Goal: Communication & Community: Answer question/provide support

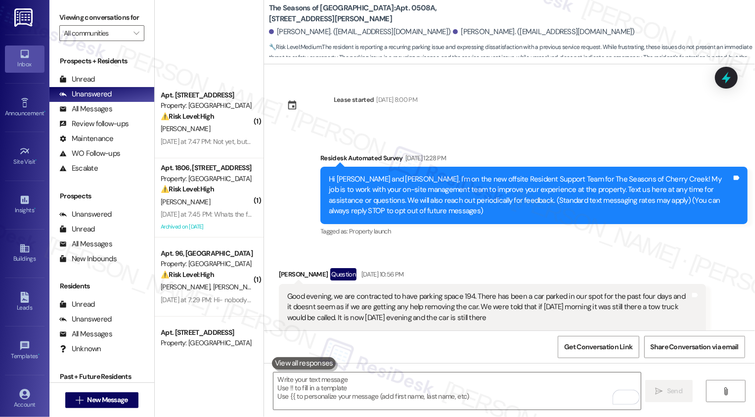
scroll to position [1222, 0]
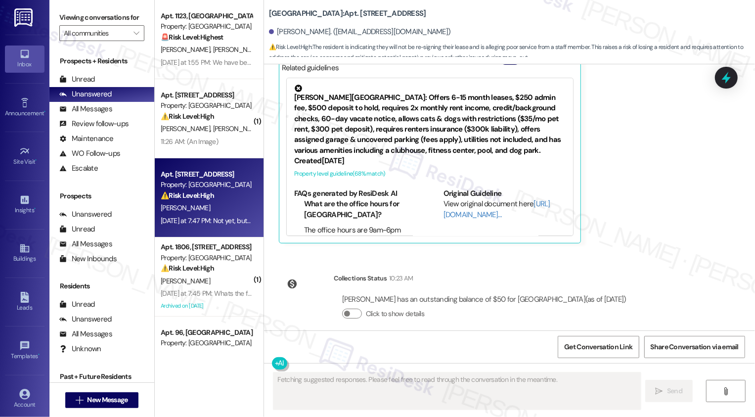
scroll to position [1689, 0]
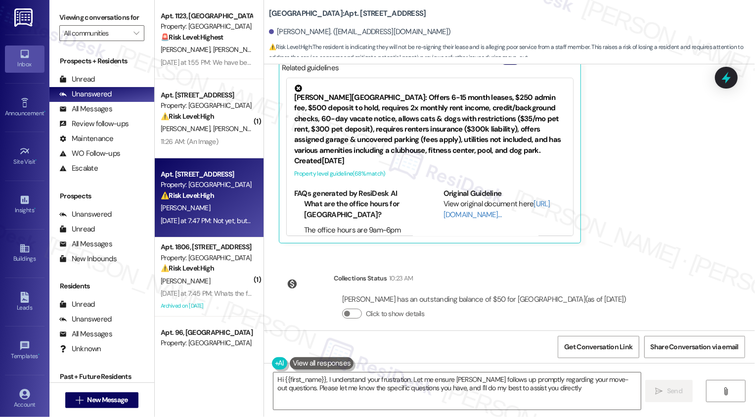
type textarea "Hi {{first_name}}, I understand your frustration. Let me ensure [PERSON_NAME] f…"
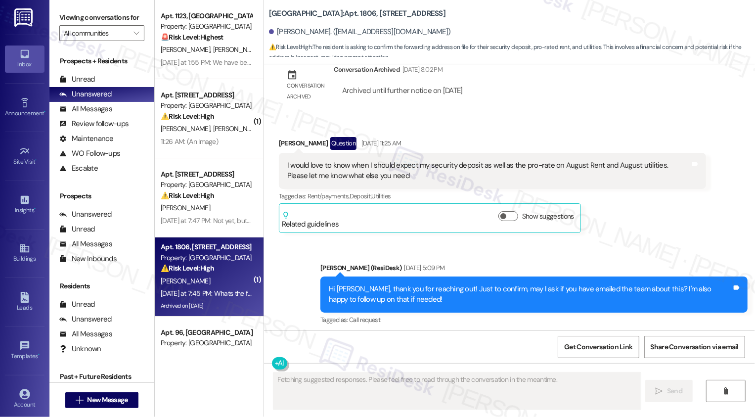
scroll to position [1711, 0]
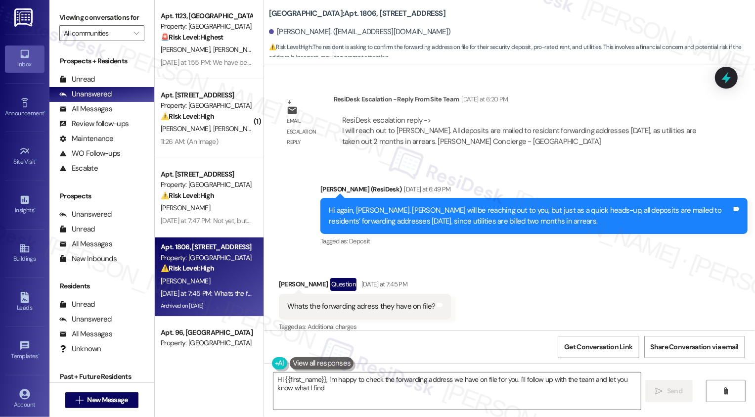
type textarea "Hi {{first_name}}, I'm happy to check the forwarding address we have on file fo…"
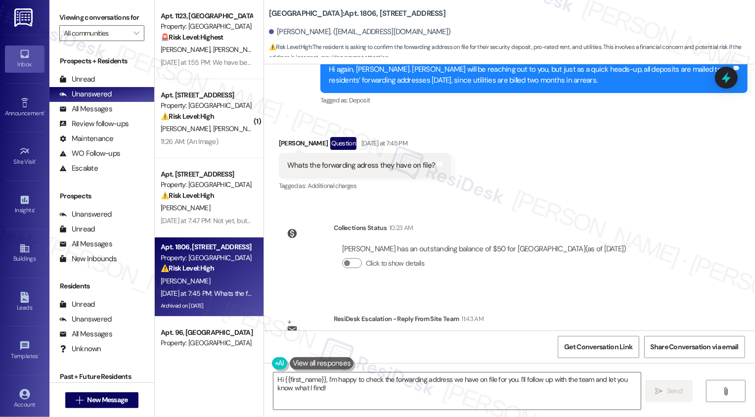
scroll to position [1893, 0]
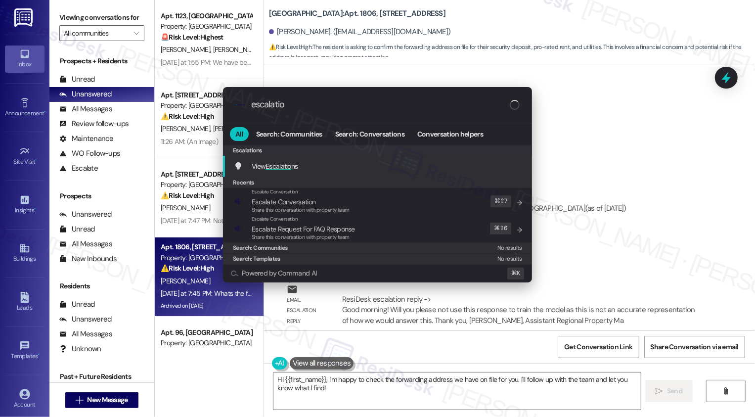
type input "escalation"
click at [330, 165] on div "View Escalation s Add shortcut" at bounding box center [378, 166] width 289 height 11
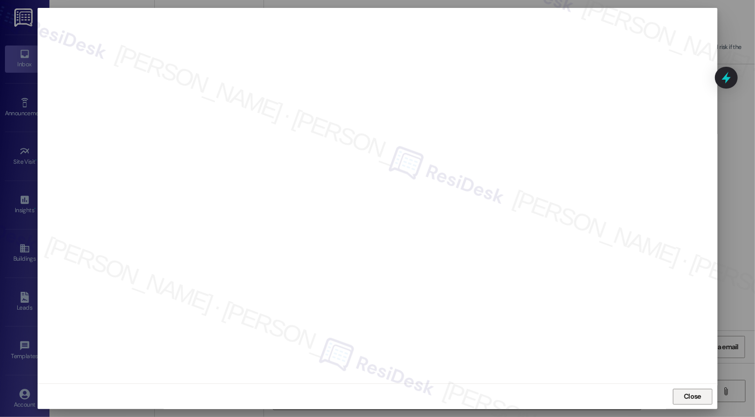
click at [687, 393] on span "Close" at bounding box center [692, 396] width 17 height 10
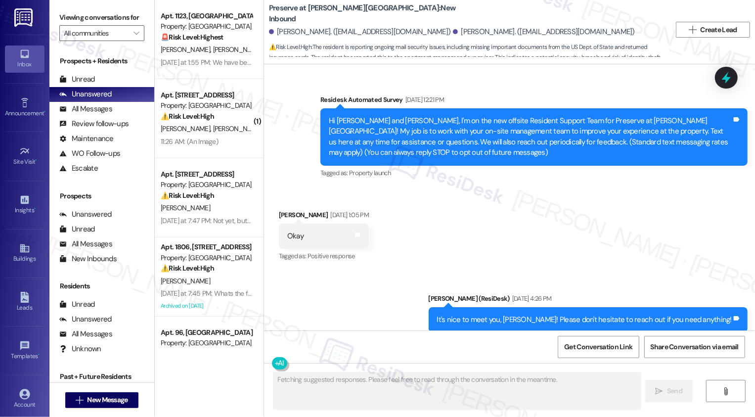
scroll to position [9288, 0]
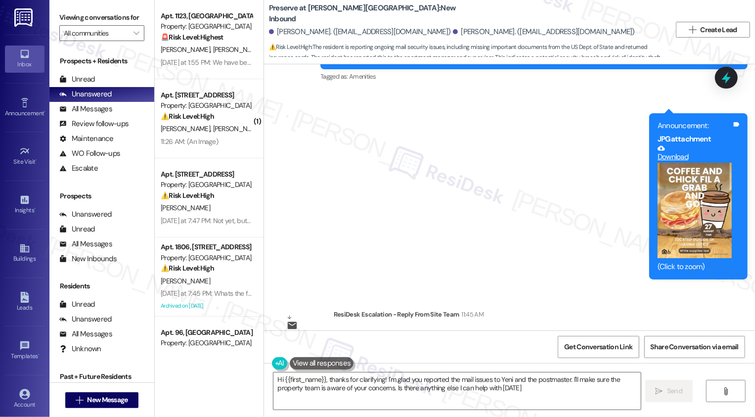
type textarea "Hi {{first_name}}, thanks for clarifying! I'm glad you reported the mail issues…"
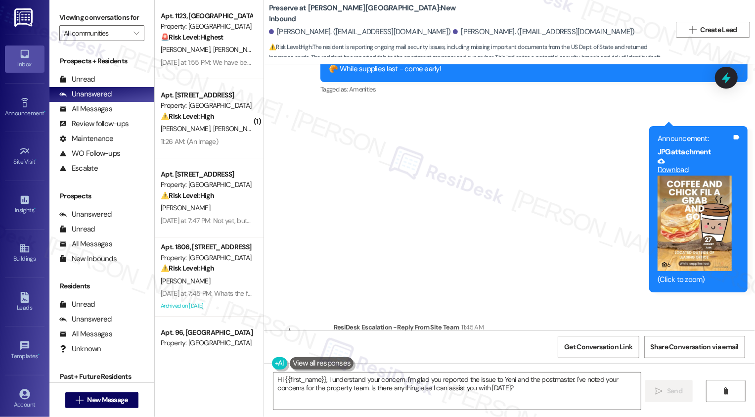
scroll to position [9288, 0]
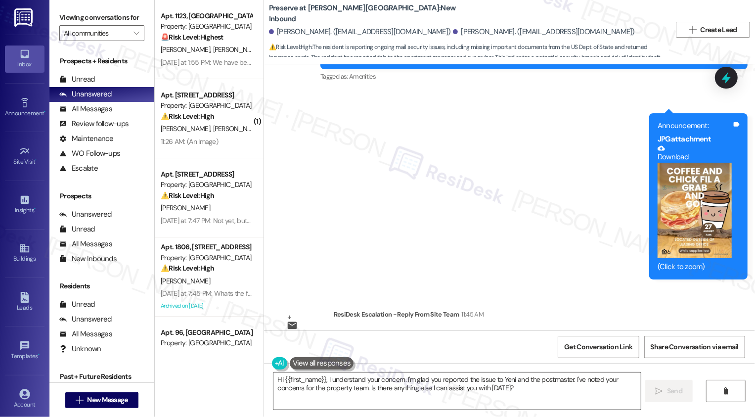
click at [370, 382] on textarea "Hi {{first_name}}, I understand your concern. I'm glad you reported the issue t…" at bounding box center [456, 390] width 367 height 37
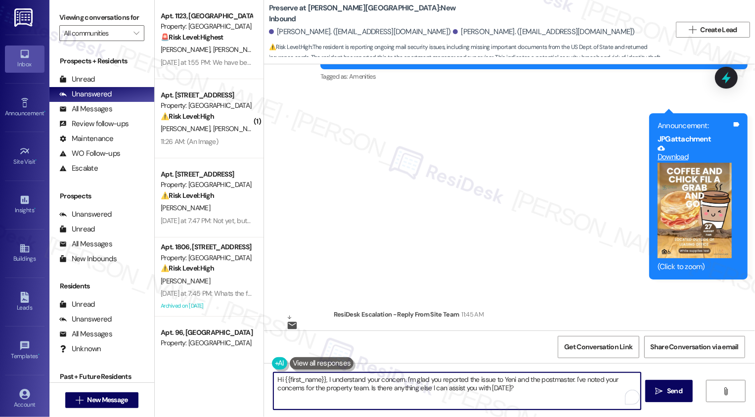
type textarea "Hi {{first_name}}, I understand yor concern. I'm glad you reported the issue to…"
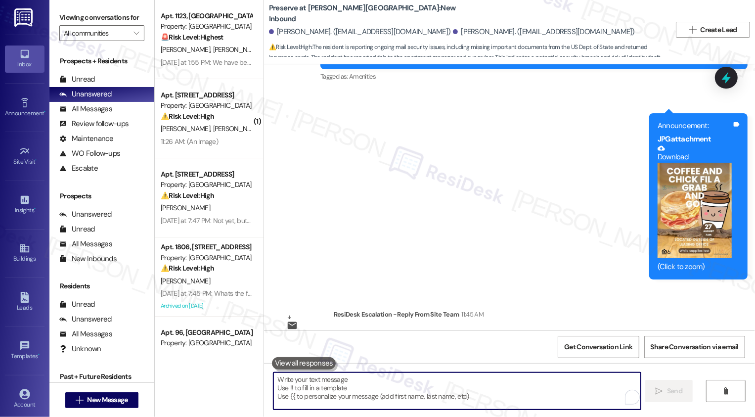
click at [344, 378] on textarea "To enrich screen reader interactions, please activate Accessibility in Grammarl…" at bounding box center [456, 390] width 367 height 37
paste textarea "Gift cards have not yet been obtained from the vendor. We will notify all parti…"
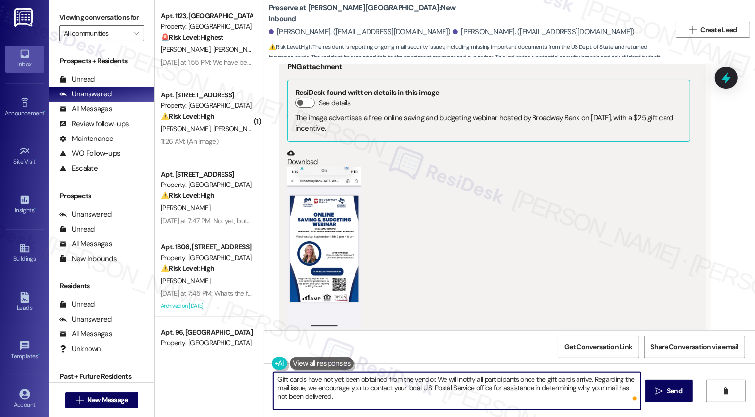
scroll to position [7303, 0]
click at [304, 209] on button "Zoom image" at bounding box center [324, 247] width 74 height 161
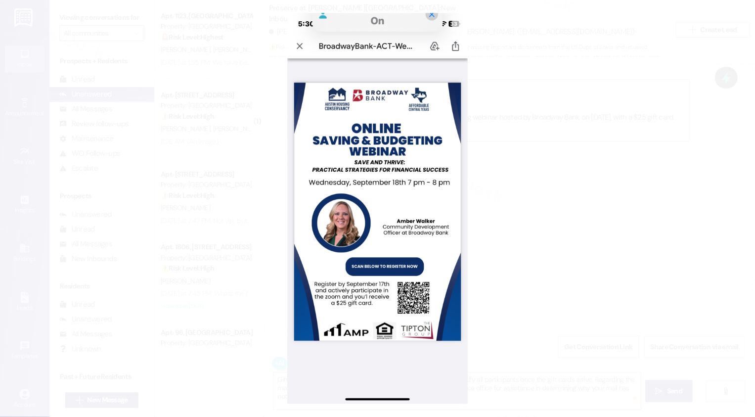
click at [514, 265] on button "Unzoom image" at bounding box center [377, 208] width 755 height 417
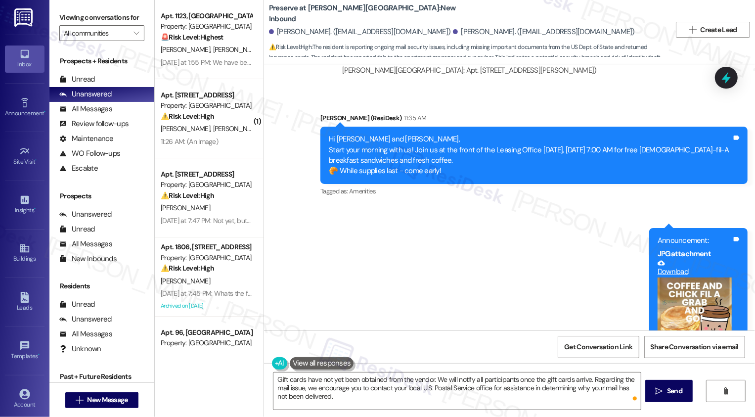
scroll to position [9288, 0]
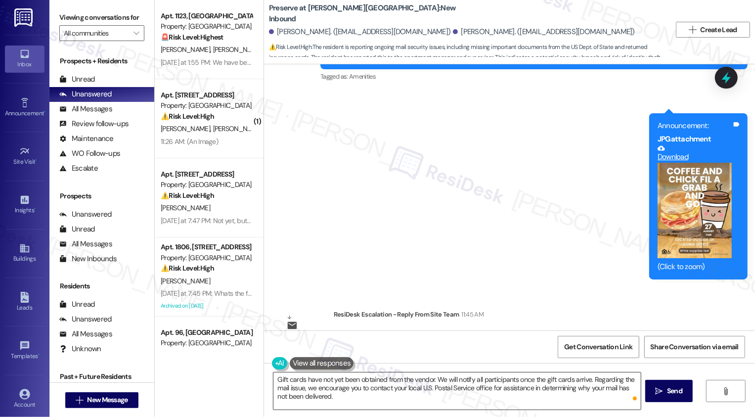
click at [273, 379] on textarea "Gift cards have not yet been obtained from the vendor. We will notify all parti…" at bounding box center [456, 390] width 367 height 37
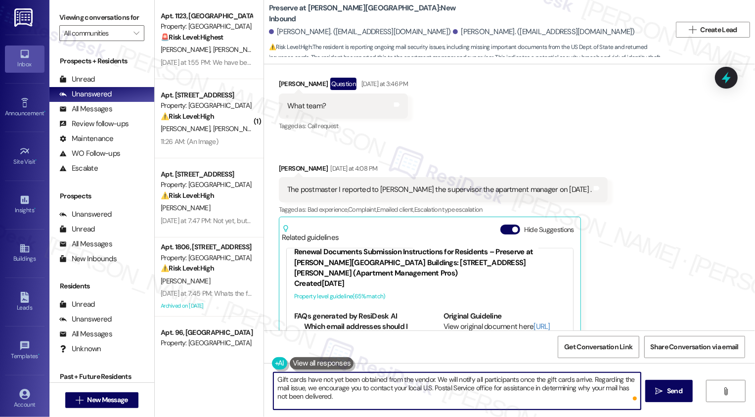
scroll to position [8631, 0]
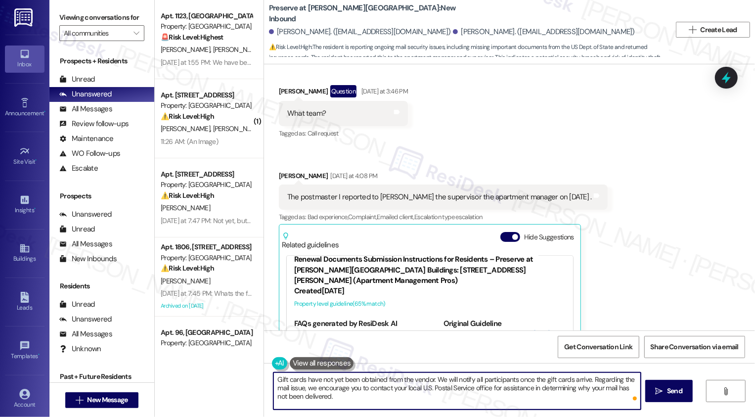
click at [291, 171] on div "Johnette Mason Yesterday at 4:08 PM" at bounding box center [443, 178] width 329 height 14
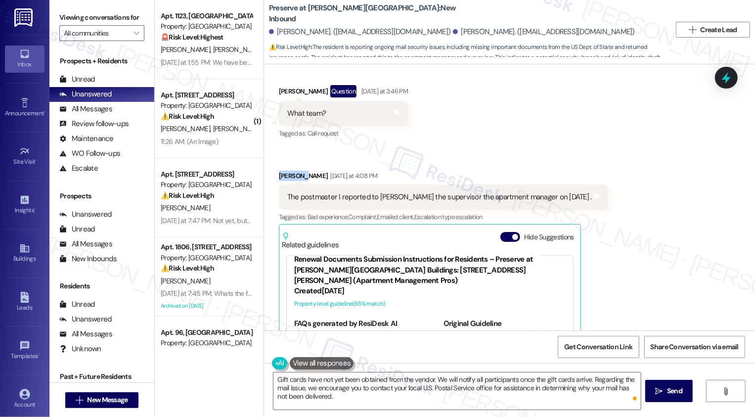
copy div "Johnette"
click at [273, 380] on textarea "Gift cards have not yet been obtained from the vendor. We will notify all parti…" at bounding box center [456, 390] width 367 height 37
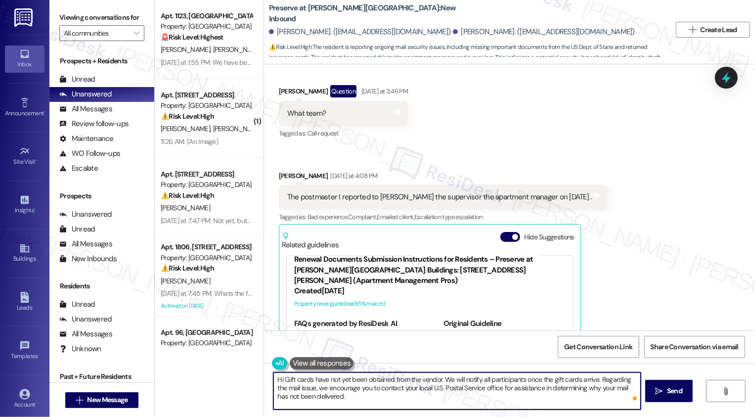
paste textarea "Johnette"
click at [602, 377] on textarea "Hi Johnette, just sharing a quick update from the team. The gift cards have not…" at bounding box center [456, 390] width 367 height 37
click at [408, 387] on textarea "Hi Johnette, just sharing a quick update from the team. The gift cards have not…" at bounding box center [456, 390] width 367 height 37
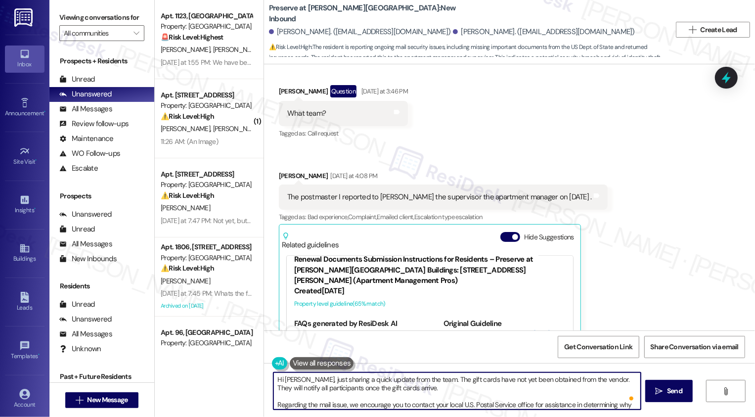
scroll to position [10, 0]
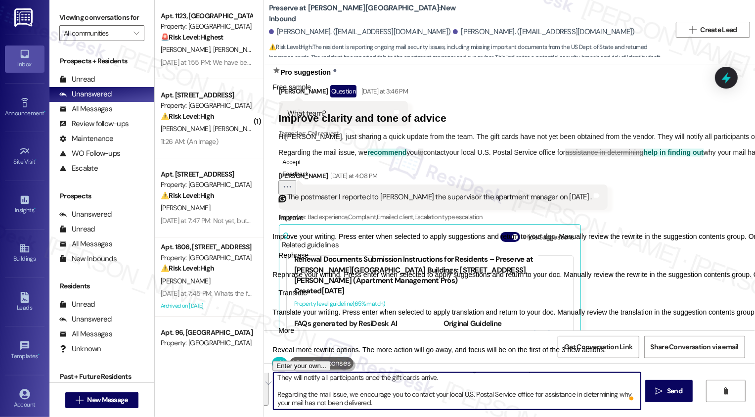
click at [308, 261] on span "Rephrase" at bounding box center [293, 255] width 30 height 10
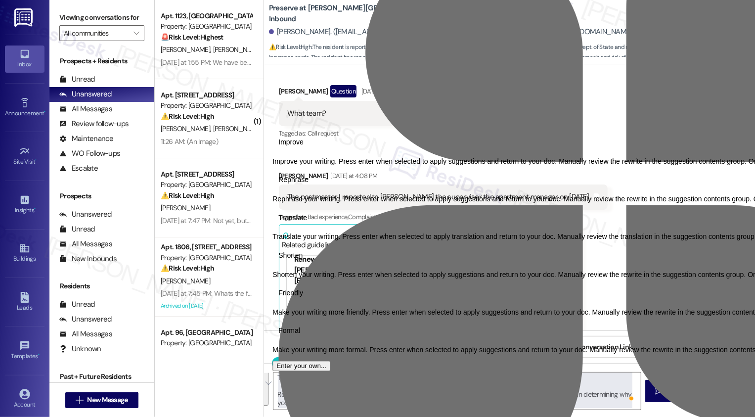
click at [303, 299] on span "Friendly" at bounding box center [290, 293] width 25 height 10
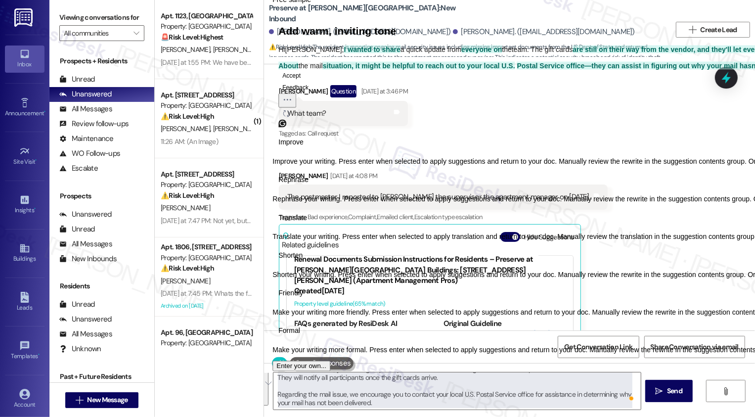
click at [290, 117] on icon "Regenerate" at bounding box center [286, 113] width 8 height 8
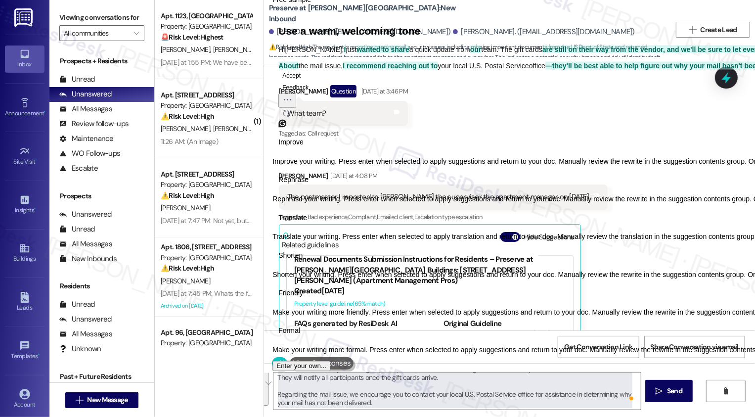
click at [290, 117] on icon "Regenerate" at bounding box center [286, 113] width 8 height 8
click at [304, 81] on button "Accept" at bounding box center [291, 75] width 26 height 12
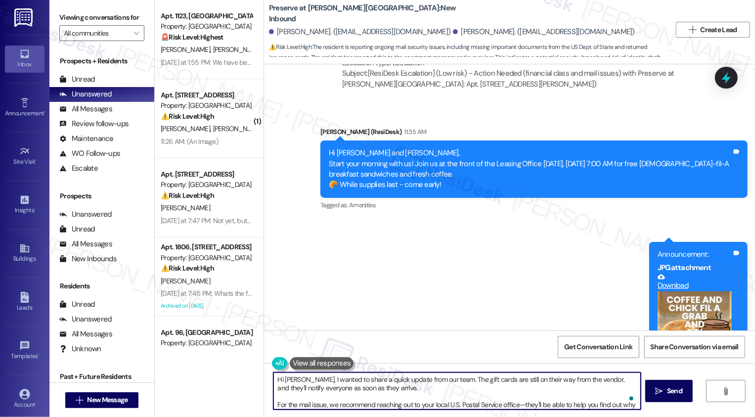
scroll to position [9288, 0]
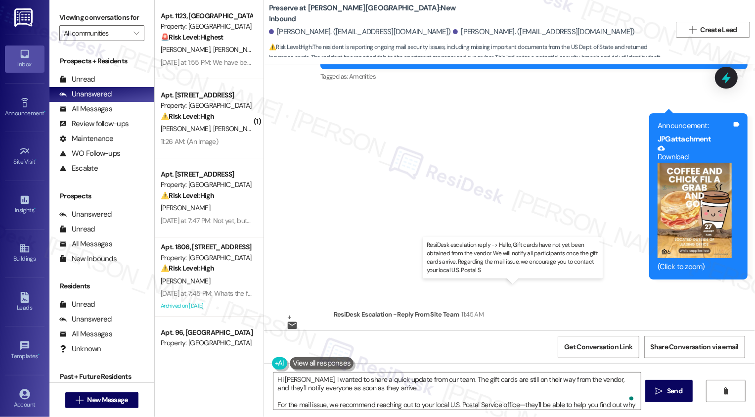
drag, startPoint x: 385, startPoint y: 299, endPoint x: 523, endPoint y: 299, distance: 138.4
click at [522, 330] on div "ResiDesk escalation reply -> Hello, Gift cards have not yet been obtained from …" at bounding box center [512, 345] width 341 height 31
copy div "have not yet been obtained from the vendor."
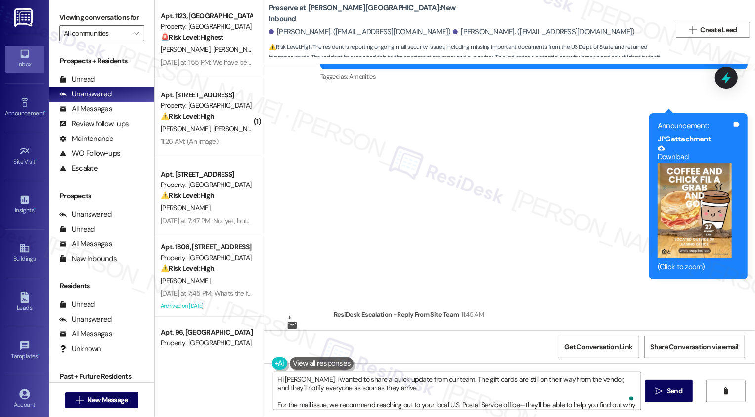
click at [467, 383] on textarea "Hi Johnette, I wanted to share a quick update from our team. The gift cards are…" at bounding box center [456, 390] width 367 height 37
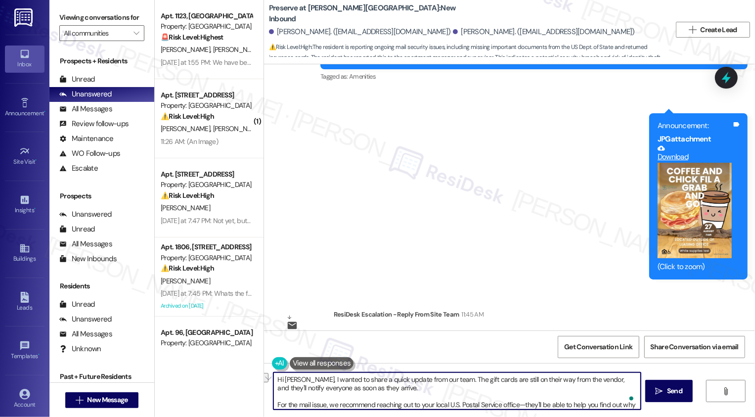
drag, startPoint x: 486, startPoint y: 379, endPoint x: 590, endPoint y: 381, distance: 103.8
click at [590, 381] on textarea "Hi Johnette, I wanted to share a quick update from our team. The gift cards are…" at bounding box center [456, 390] width 367 height 37
paste textarea "have not yet been obtained from the vendor."
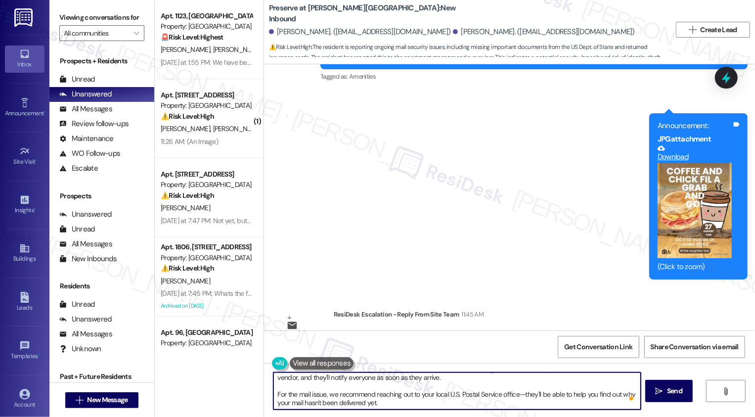
scroll to position [0, 0]
click at [322, 377] on textarea "Hi Johnette, I wanted to share a quick update from our team. The gift cards hav…" at bounding box center [456, 390] width 367 height 37
type textarea "Hi Johnette, I wanted to share a quick update from our team. The gift cards hav…"
click at [675, 395] on span "Send" at bounding box center [674, 391] width 15 height 10
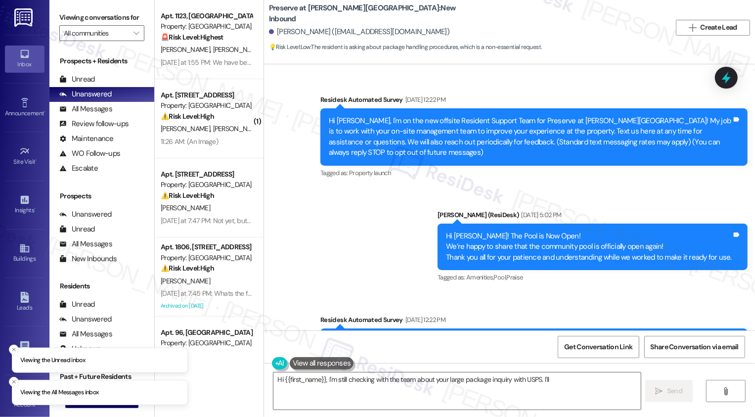
scroll to position [6917, 0]
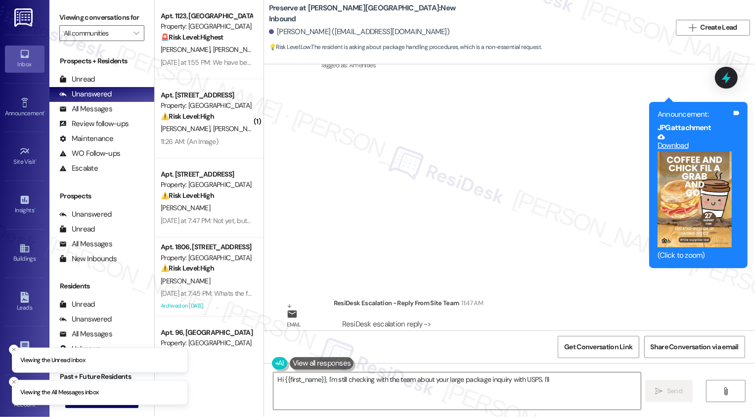
click at [407, 99] on div "Sent via SMS [PERSON_NAME] (ResiDesk) 11:26 AM Hi [PERSON_NAME], thank you for …" at bounding box center [509, 72] width 491 height 405
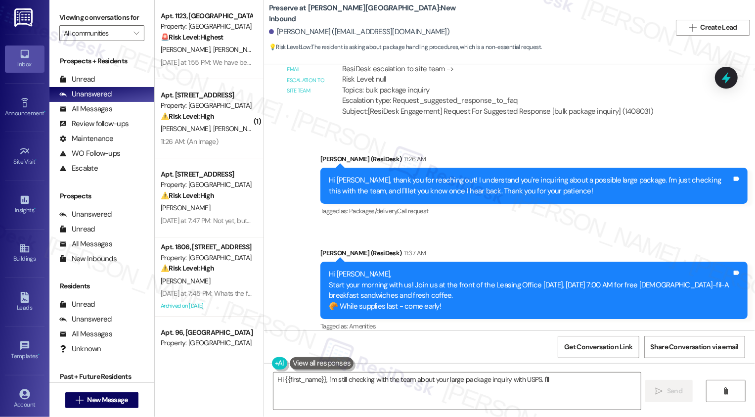
scroll to position [6655, 0]
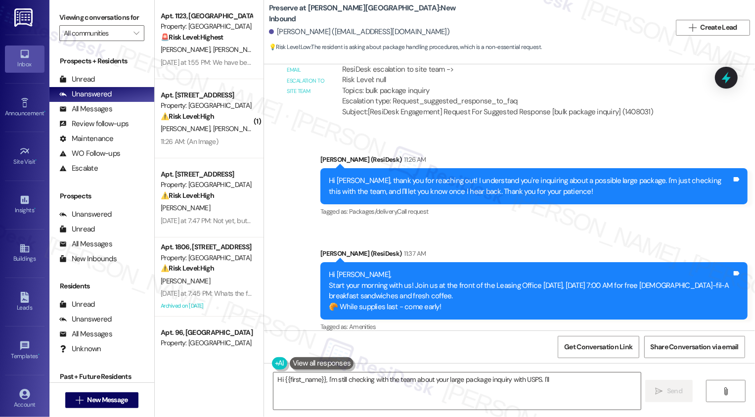
click at [278, 29] on div "[PERSON_NAME] ([EMAIL_ADDRESS][DOMAIN_NAME])" at bounding box center [359, 32] width 180 height 10
click at [278, 29] on div "John Belcher Jr.. (johnbelcherjr@gmail.com)" at bounding box center [359, 32] width 180 height 10
copy div "John"
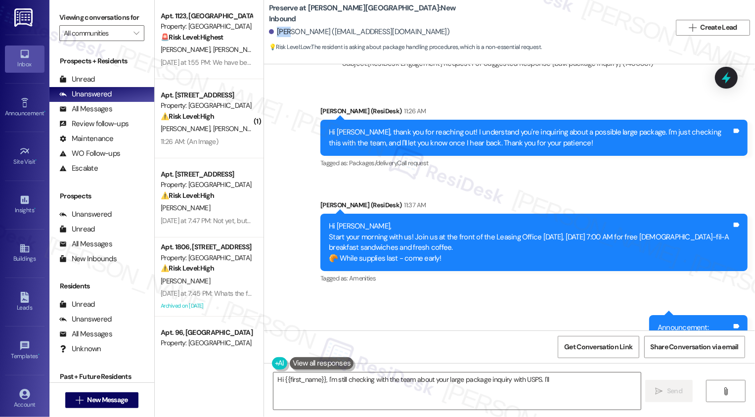
scroll to position [6731, 0]
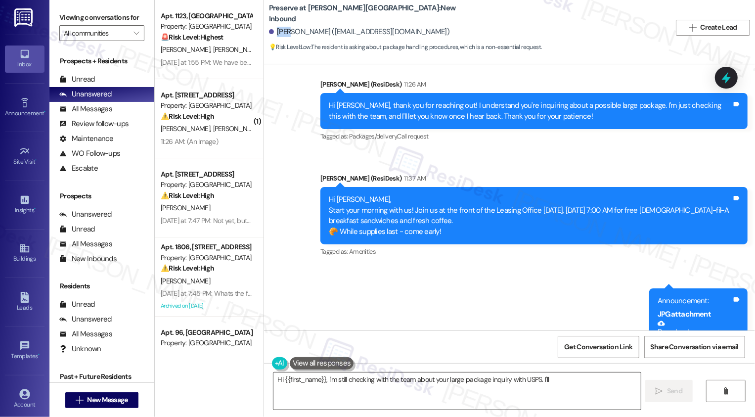
click at [333, 393] on textarea "Hi {{first_name}}, I'm still checking with the team about your large package in…" at bounding box center [456, 390] width 367 height 37
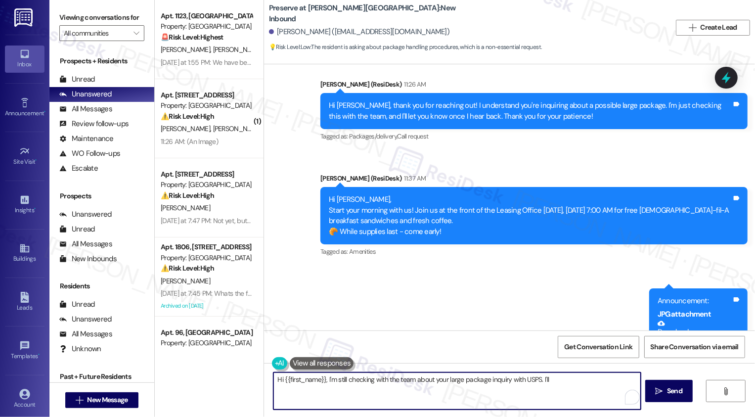
drag, startPoint x: 322, startPoint y: 379, endPoint x: 524, endPoint y: 395, distance: 202.4
click at [524, 395] on textarea "Hi {{first_name}}, I'm still checking with the team about your large package in…" at bounding box center [456, 390] width 367 height 37
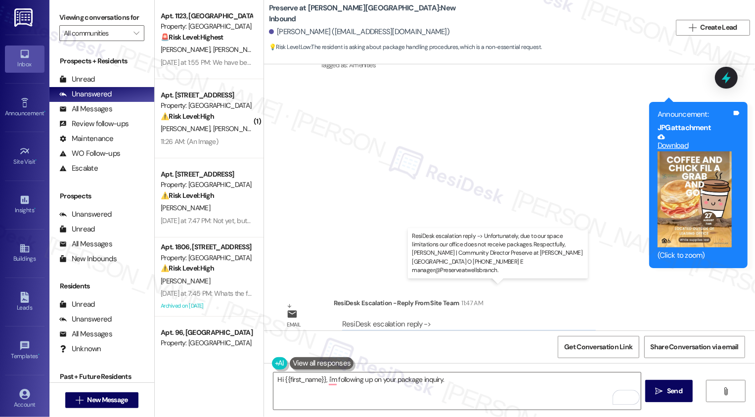
drag, startPoint x: 335, startPoint y: 300, endPoint x: 582, endPoint y: 298, distance: 247.7
click at [582, 319] on div "ResiDesk escalation reply -> Unfortunately, due to our space limitations our of…" at bounding box center [519, 340] width 357 height 43
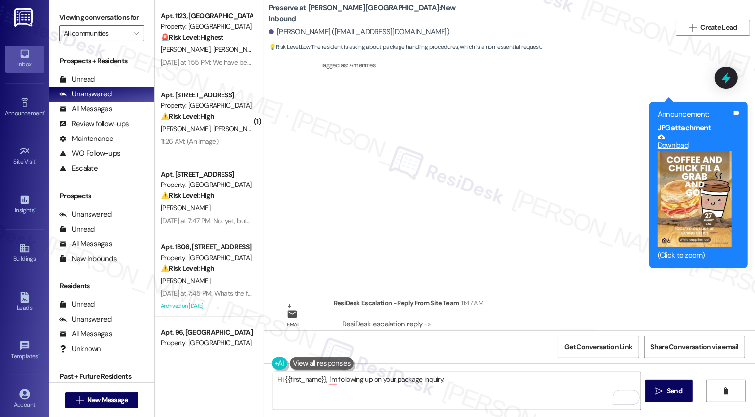
copy div "Unfortunately, due to our space limitations our office does not receive package…"
click at [465, 382] on textarea "Hi {{first_name}}, i'm following up on your package inquiry." at bounding box center [456, 390] width 367 height 37
paste textarea "Unfortunately, due to our space limitations our office does not receive package…"
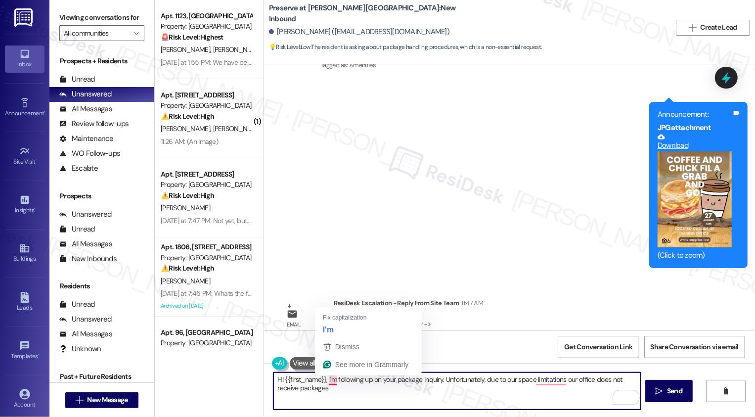
click at [326, 380] on textarea "Hi {{first_name}}, i'm following up on your package inquiry. Unfortunately, due…" at bounding box center [456, 390] width 367 height 37
click at [332, 388] on textarea "Hi {{first_name}}, I'm following up on your package inquiry. Unfortunately, due…" at bounding box center [456, 390] width 367 height 37
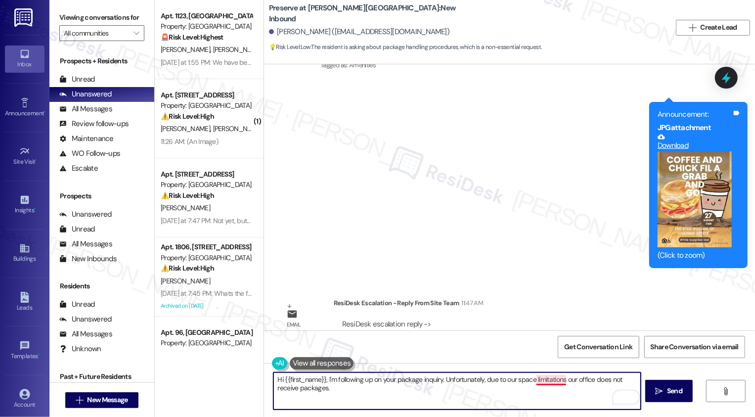
click at [541, 379] on textarea "Hi {{first_name}}, I'm following up on your package inquiry. Unfortunately, due…" at bounding box center [456, 390] width 367 height 37
click at [404, 393] on textarea "Hi {{first_name}}, I'm following up on your package inquiry. Unfortunately, due…" at bounding box center [456, 390] width 367 height 37
paste textarea "just wanted to follow up on your package inquiry. Unfortunately, our office isn…"
click at [378, 401] on textarea "Hi {{first_name}}, I just wanted to follow up on your package inquiry. Unfortun…" at bounding box center [456, 390] width 367 height 37
type textarea "Hi {{first_name}}, I just wanted to follow up on your package inquiry. Unfortun…"
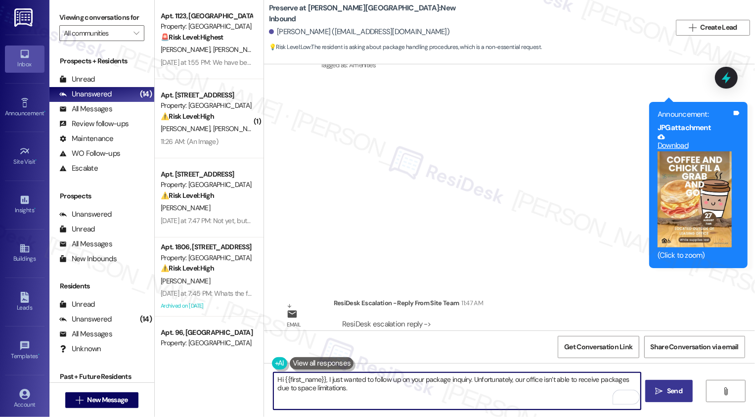
click at [678, 393] on span "Send" at bounding box center [674, 391] width 15 height 10
